Goal: Task Accomplishment & Management: Use online tool/utility

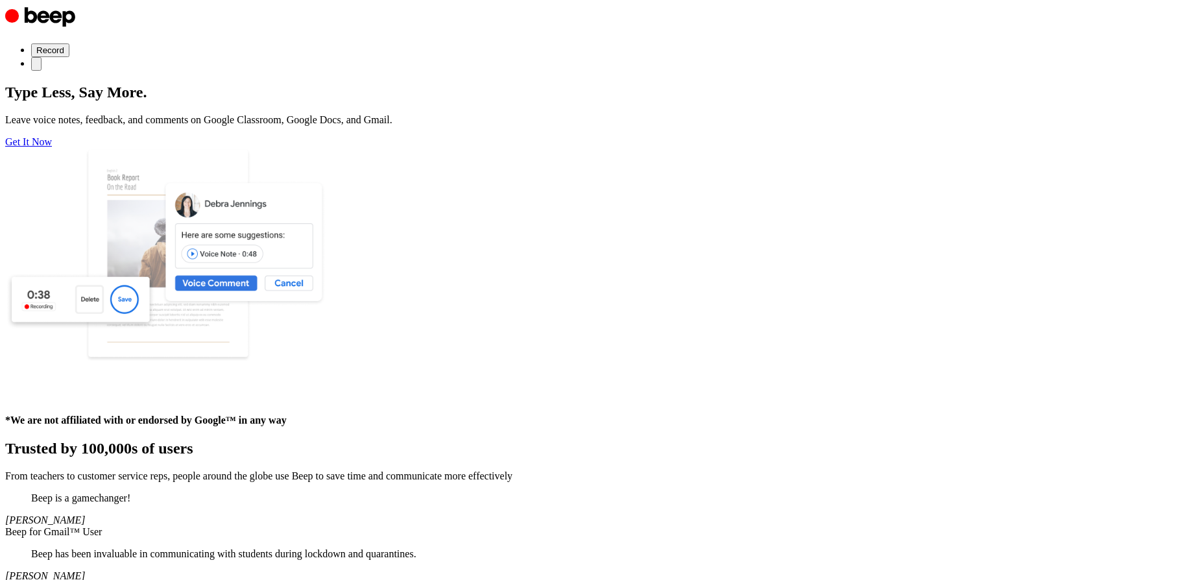
click at [841, 84] on main "Type Less, Say More. Leave voice notes, feedback, and comments on Google Classr…" at bounding box center [599, 427] width 1189 height 687
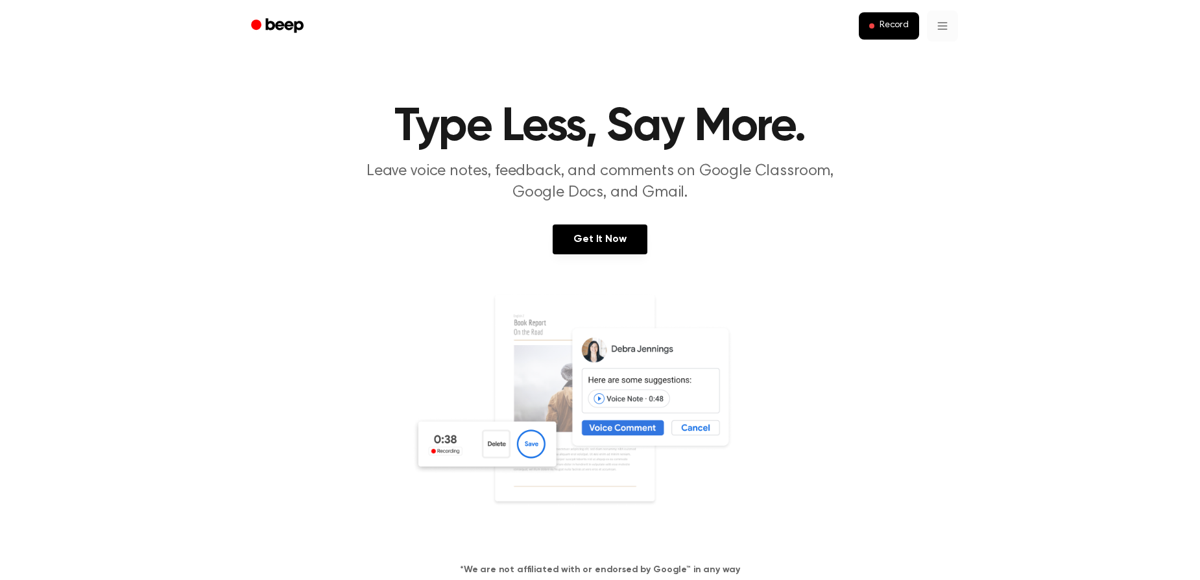
click at [897, 62] on div "Settings" at bounding box center [915, 57] width 80 height 21
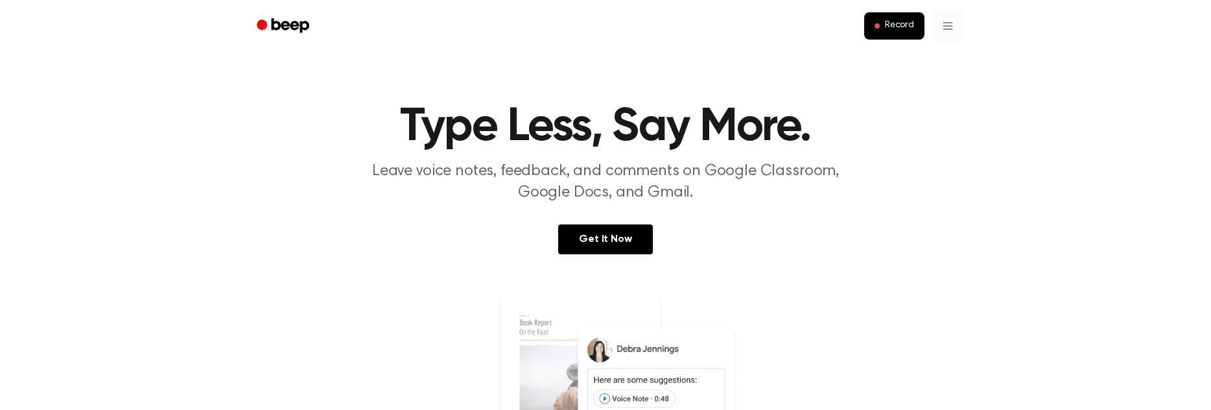
click at [910, 55] on div "Settings" at bounding box center [921, 57] width 80 height 21
